Goal: Information Seeking & Learning: Learn about a topic

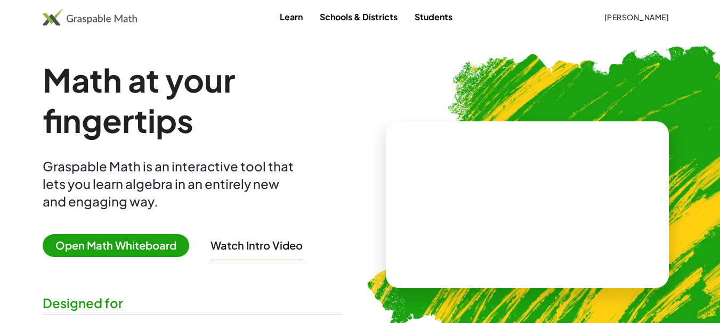
scroll to position [42, 0]
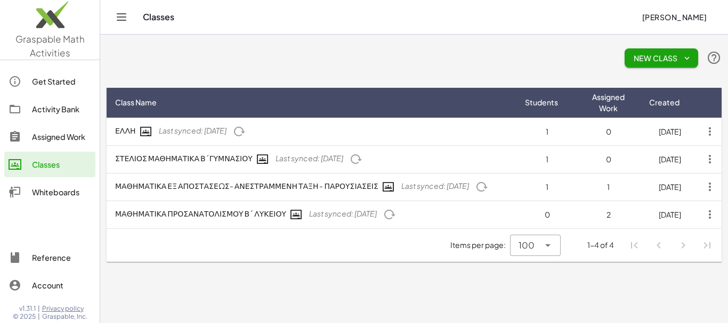
click at [50, 111] on div "Activity Bank" at bounding box center [61, 109] width 59 height 13
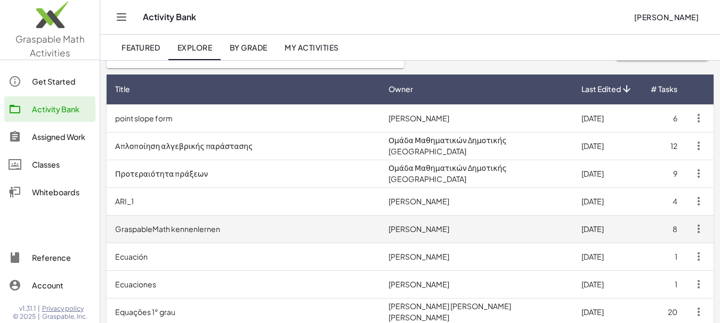
scroll to position [107, 0]
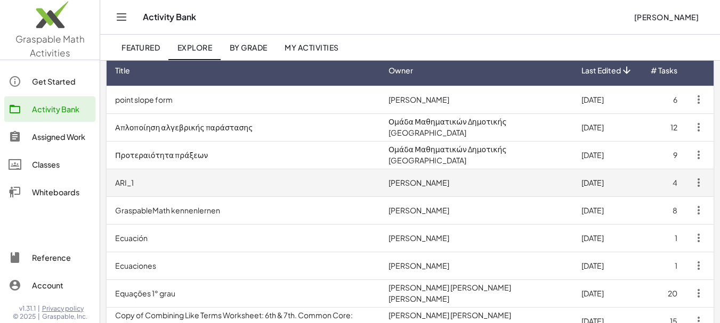
click at [223, 182] on td "ARI_1" at bounding box center [243, 183] width 273 height 28
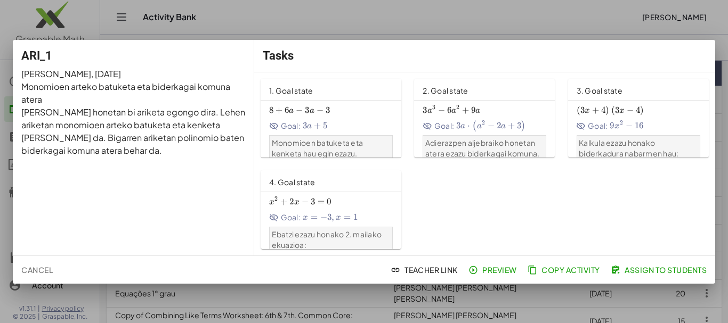
click at [436, 23] on div at bounding box center [364, 161] width 728 height 323
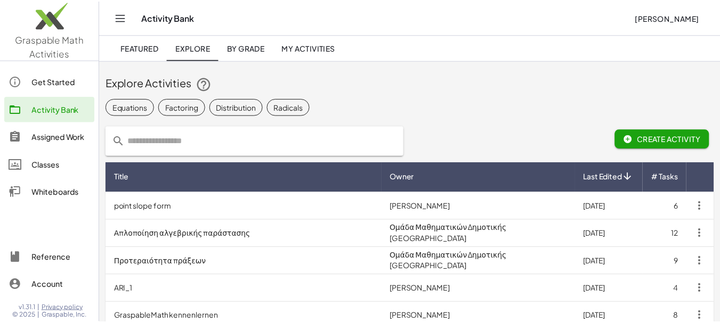
scroll to position [107, 0]
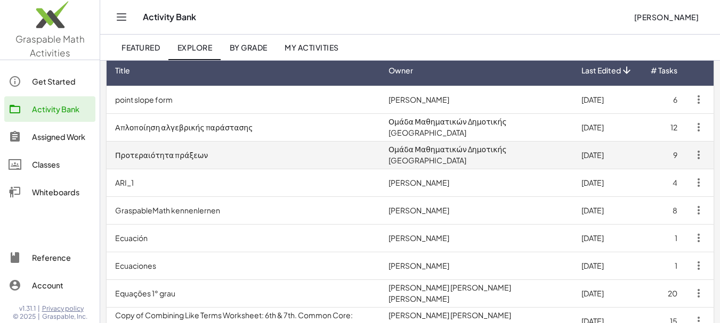
click at [186, 156] on td "Προτεραιότητα πράξεων" at bounding box center [243, 155] width 273 height 28
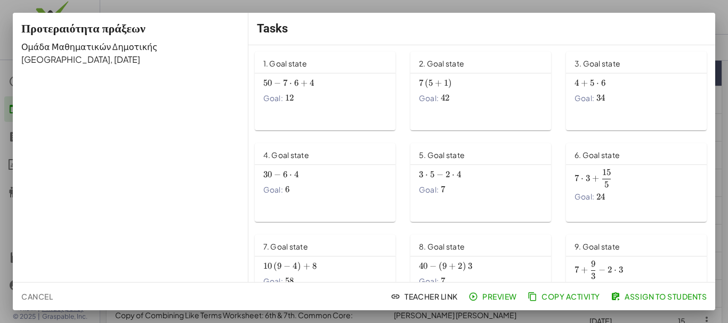
click at [429, 7] on div at bounding box center [364, 161] width 728 height 323
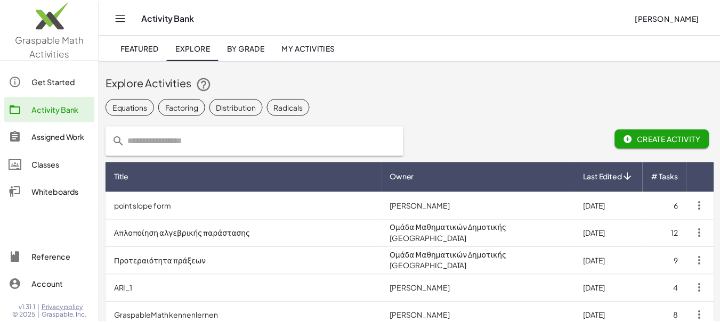
scroll to position [107, 0]
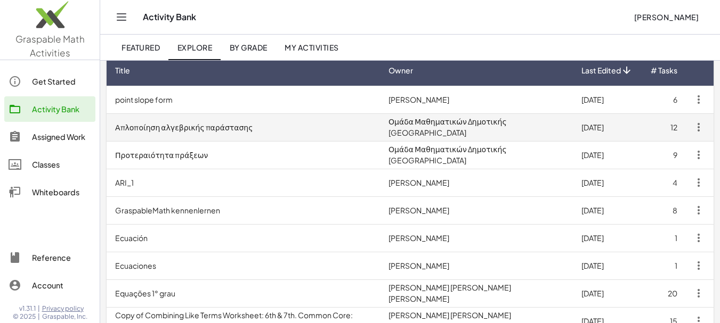
click at [185, 129] on td "Απλοποίηση αλγεβρικής παράστασης" at bounding box center [243, 127] width 273 height 28
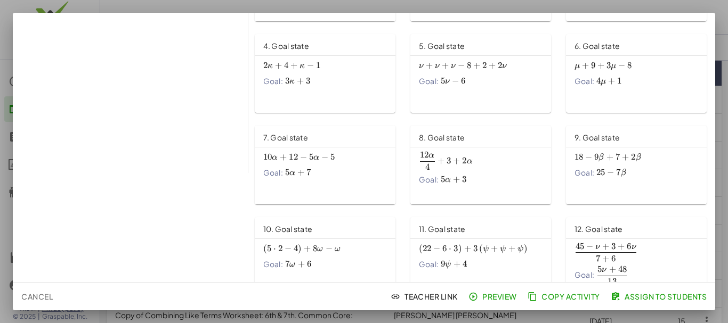
scroll to position [129, 0]
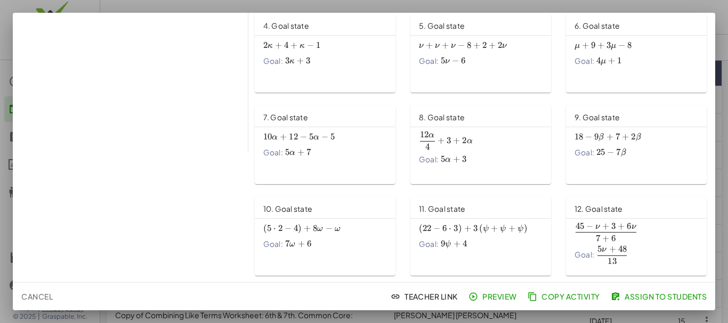
click at [367, 5] on div at bounding box center [364, 161] width 728 height 323
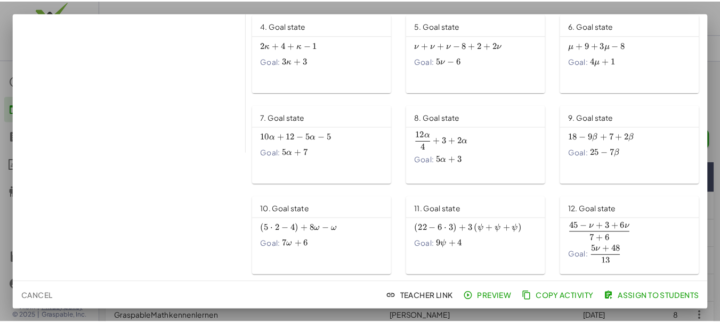
scroll to position [107, 0]
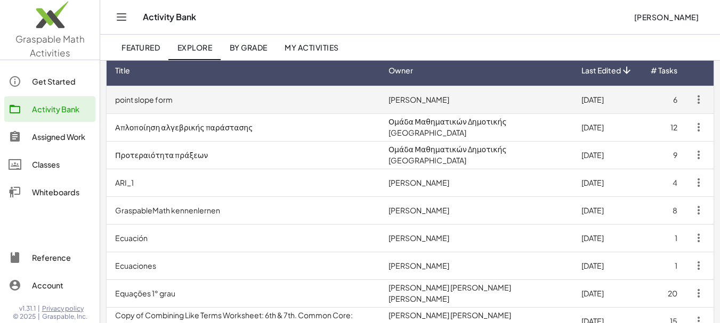
click at [155, 101] on td "point slope form" at bounding box center [243, 100] width 273 height 28
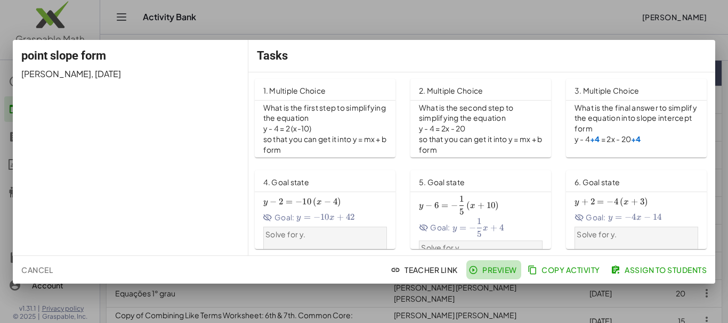
click at [494, 266] on span "Preview" at bounding box center [493, 270] width 46 height 10
click at [268, 18] on div at bounding box center [364, 161] width 728 height 323
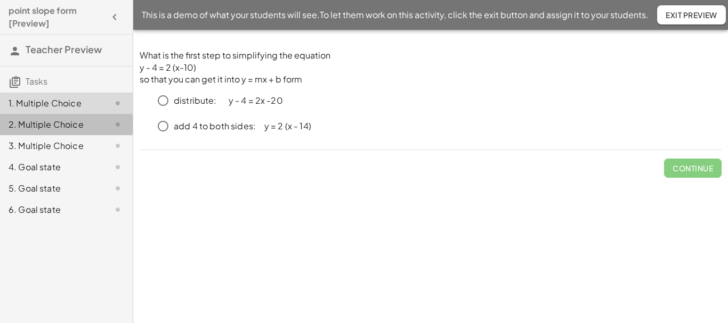
click at [69, 122] on div "2. Multiple Choice" at bounding box center [52, 124] width 86 height 13
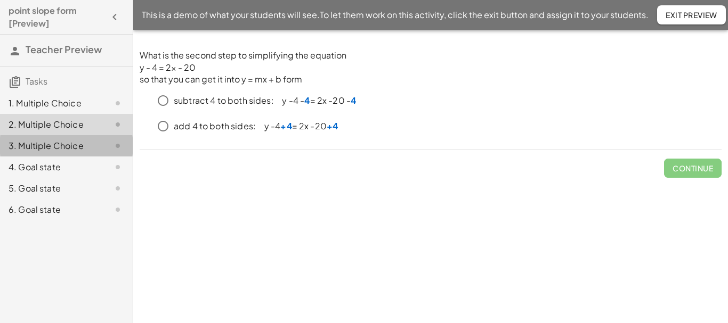
click at [56, 145] on div "3. Multiple Choice" at bounding box center [52, 146] width 86 height 13
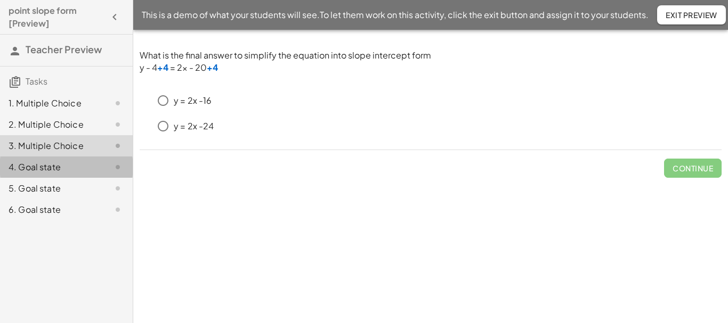
click at [46, 166] on div "4. Goal state" at bounding box center [52, 167] width 86 height 13
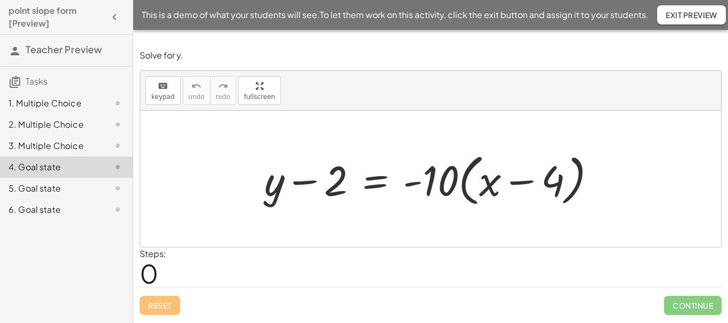
click at [51, 188] on div "5. Goal state" at bounding box center [52, 188] width 86 height 13
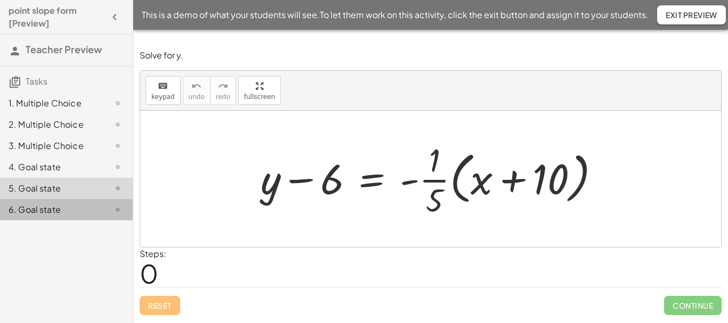
click at [48, 208] on div "6. Goal state" at bounding box center [52, 210] width 86 height 13
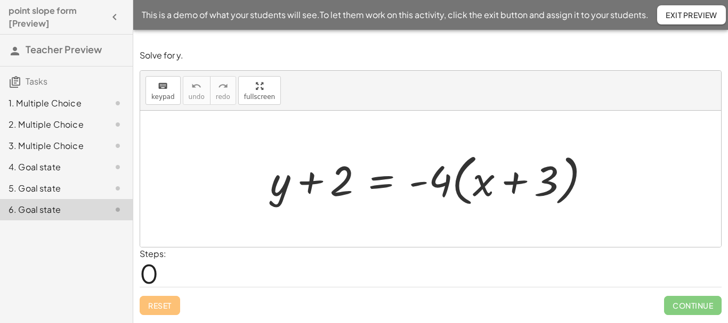
click at [691, 13] on span "Exit Preview" at bounding box center [691, 15] width 52 height 10
